Goal: Information Seeking & Learning: Learn about a topic

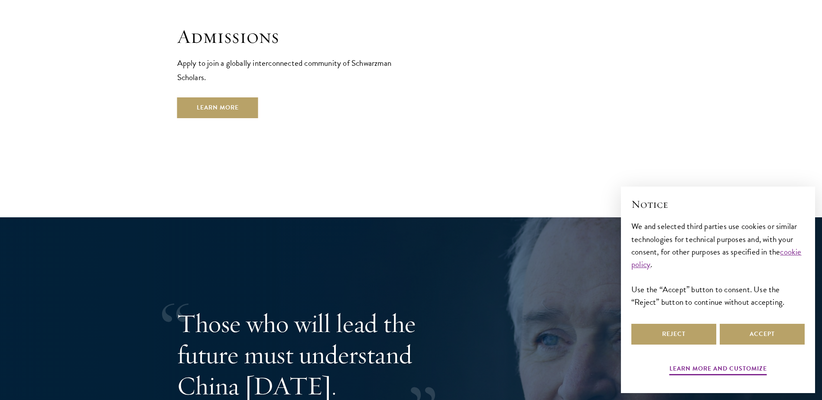
scroll to position [1603, 0]
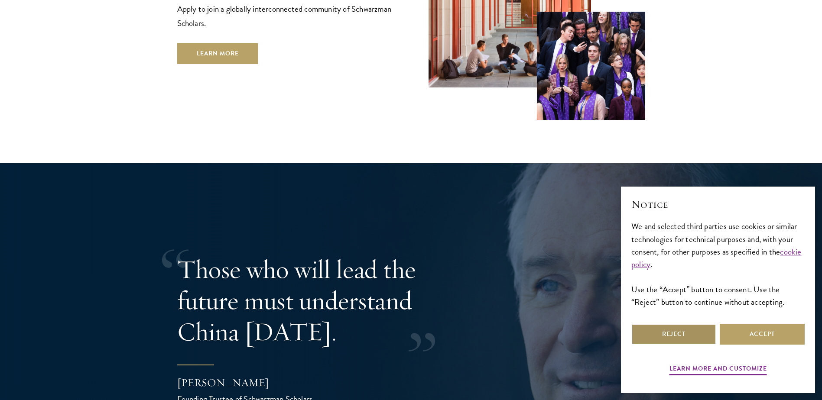
click at [685, 331] on button "Reject" at bounding box center [673, 334] width 85 height 21
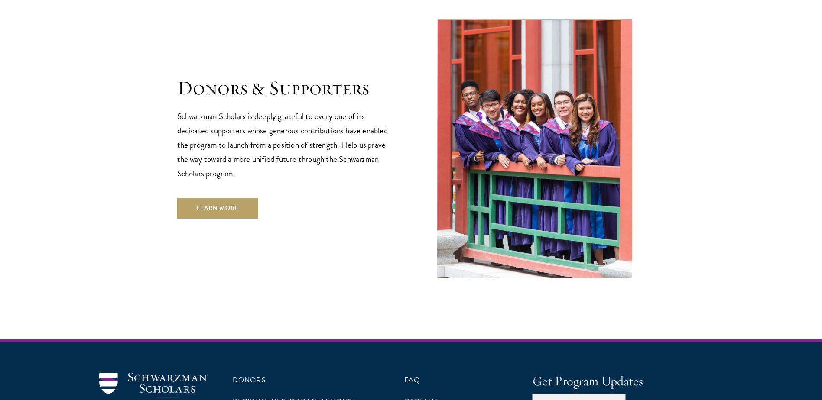
scroll to position [2469, 0]
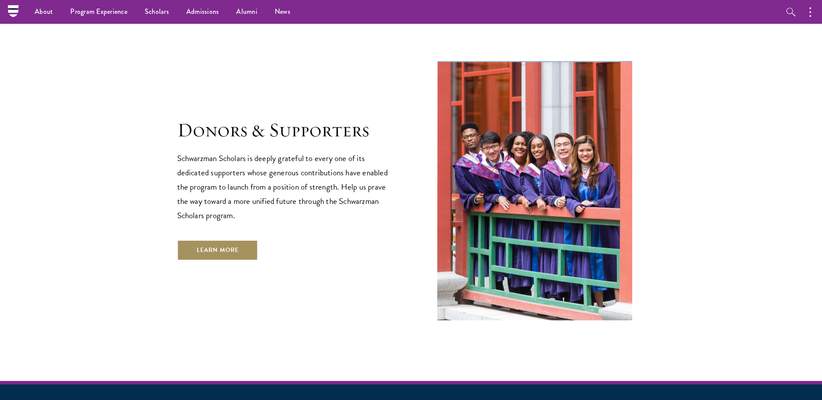
click at [214, 240] on link "Learn More" at bounding box center [217, 250] width 81 height 21
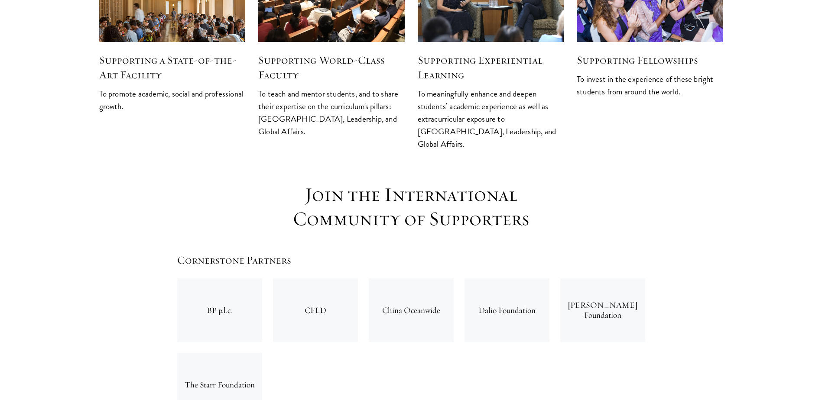
scroll to position [1213, 0]
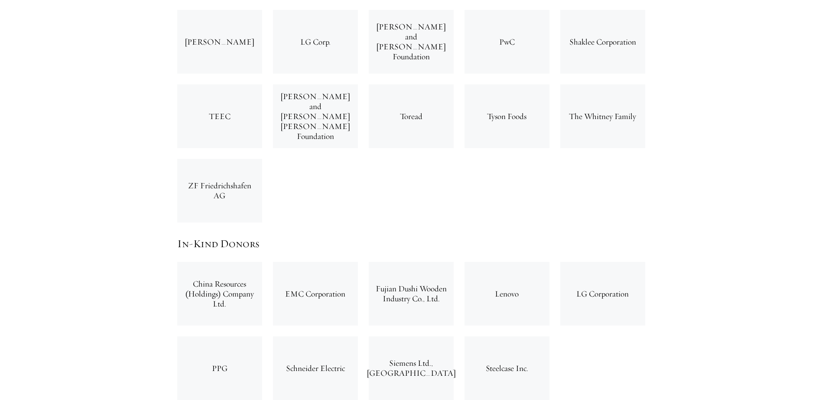
scroll to position [2859, 0]
